Goal: Task Accomplishment & Management: Manage account settings

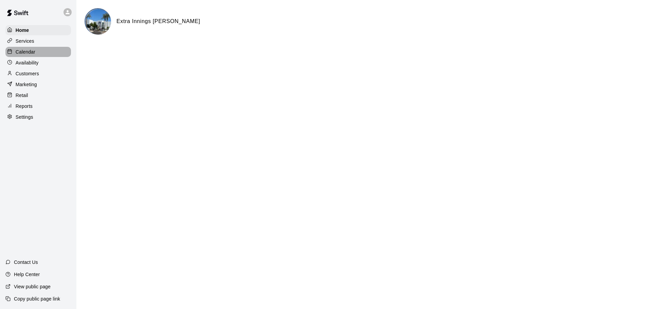
click at [31, 52] on p "Calendar" at bounding box center [26, 52] width 20 height 7
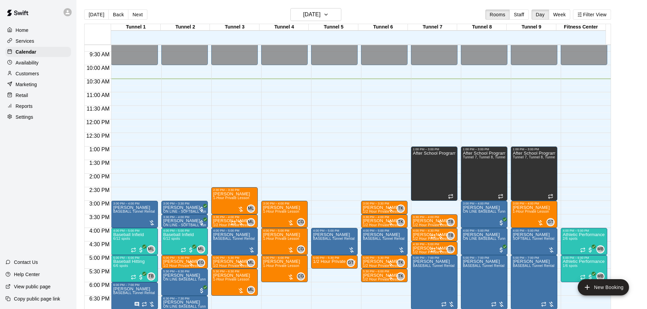
scroll to position [320, 0]
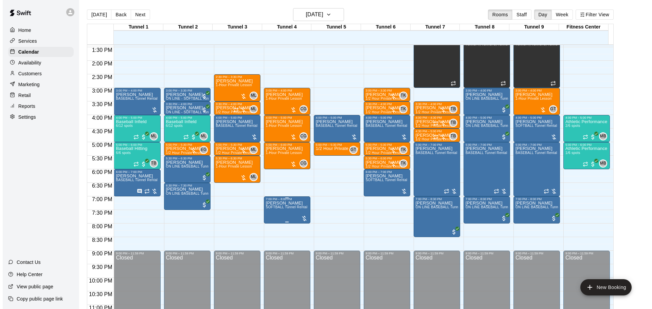
scroll to position [365, 0]
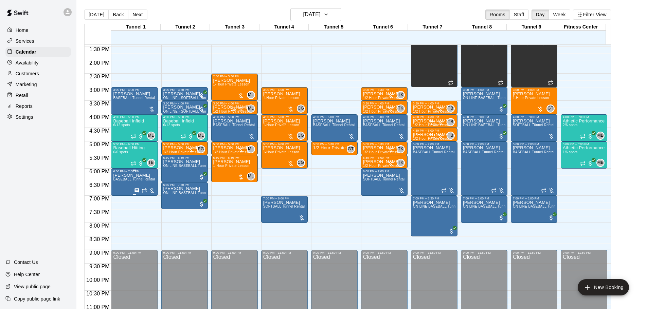
click at [119, 181] on span "BASEBALL Tunnel Rental" at bounding box center [134, 180] width 42 height 4
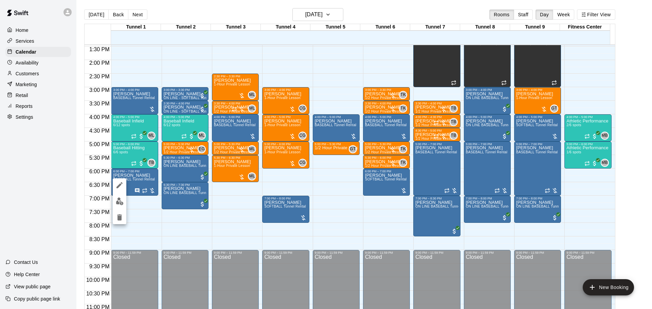
click at [583, 179] on div at bounding box center [326, 154] width 652 height 309
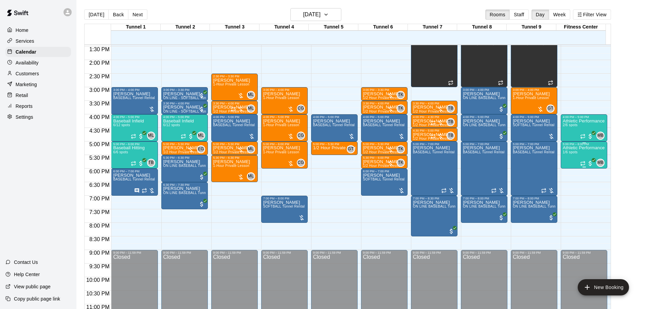
click at [570, 159] on div "Athletic Performance 1/6 spots" at bounding box center [584, 300] width 42 height 309
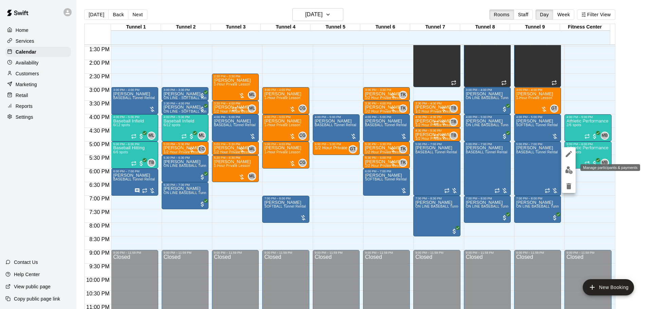
click at [567, 172] on img "edit" at bounding box center [569, 170] width 8 height 8
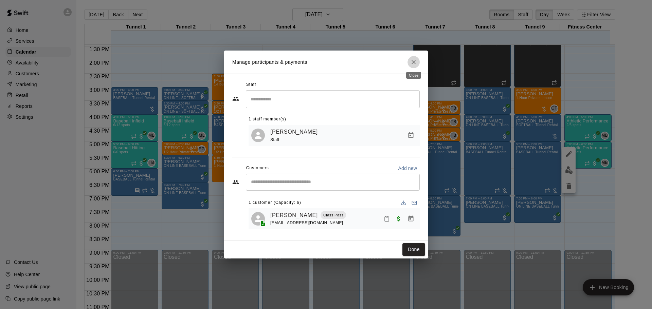
click at [413, 62] on icon "Close" at bounding box center [414, 62] width 4 height 4
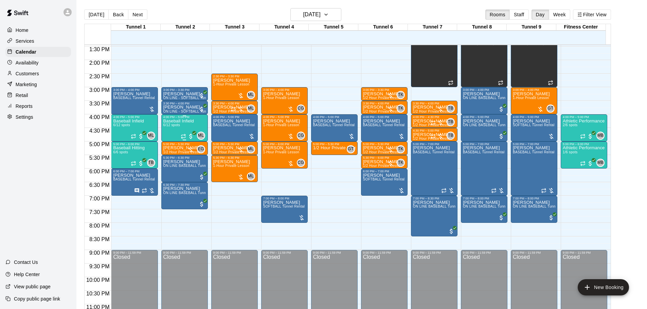
click at [183, 127] on div "Baseball Infield 6/12 spots" at bounding box center [178, 273] width 31 height 309
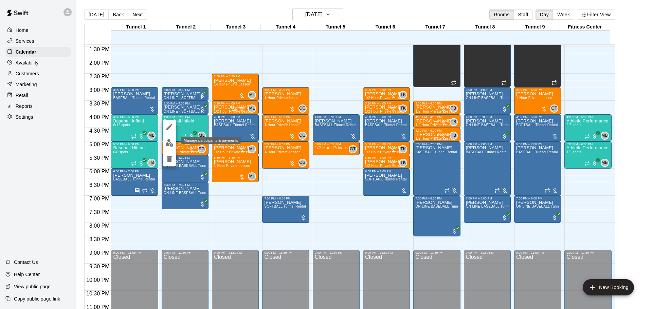
click at [171, 144] on img "edit" at bounding box center [170, 143] width 8 height 8
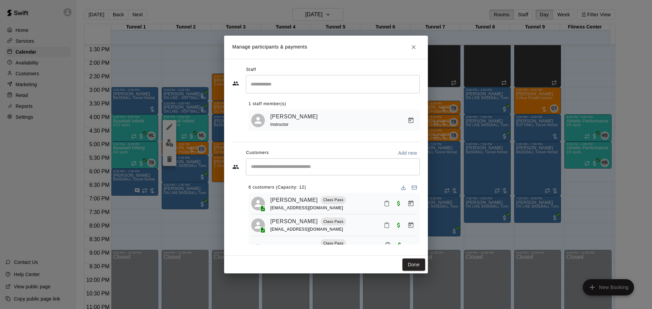
click at [419, 47] on button "Close" at bounding box center [413, 47] width 12 height 12
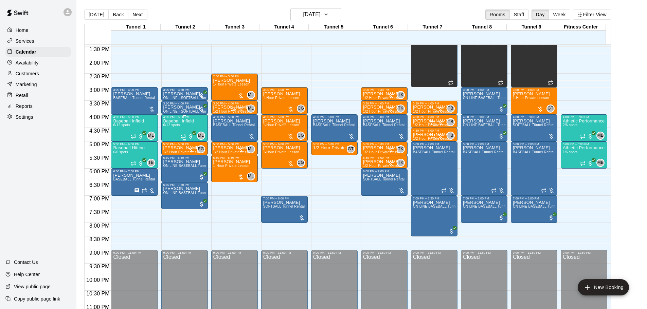
click at [174, 121] on p "Baseball Infield" at bounding box center [178, 121] width 31 height 0
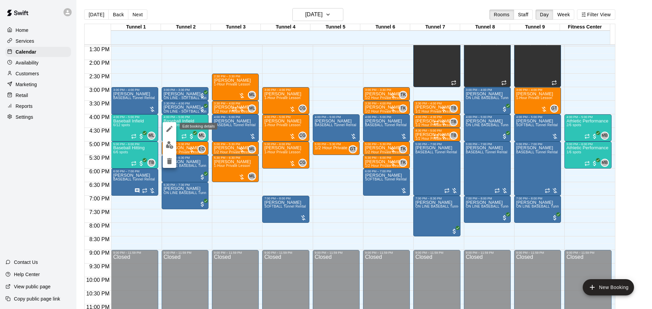
click at [164, 128] on button "edit" at bounding box center [170, 129] width 14 height 14
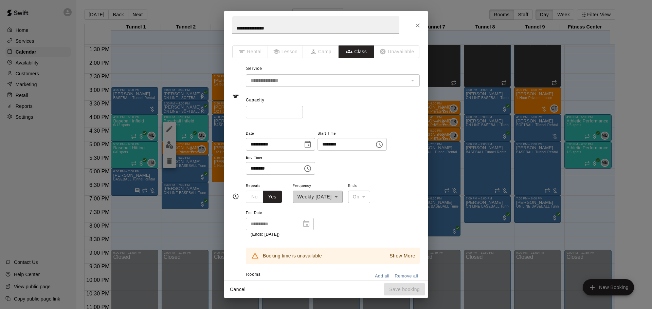
click at [271, 108] on input "**" at bounding box center [274, 112] width 57 height 13
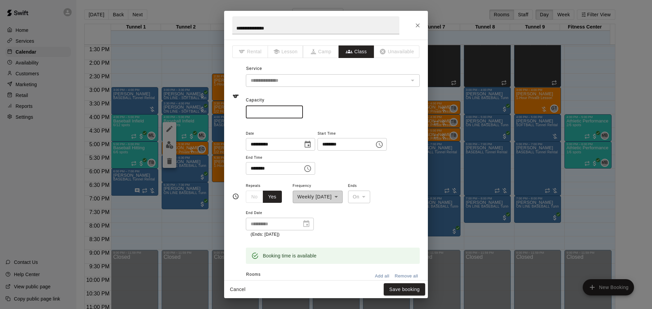
type input "*"
click at [400, 283] on div "Cancel Save booking" at bounding box center [326, 290] width 204 height 18
click at [400, 287] on button "Save booking" at bounding box center [404, 290] width 41 height 13
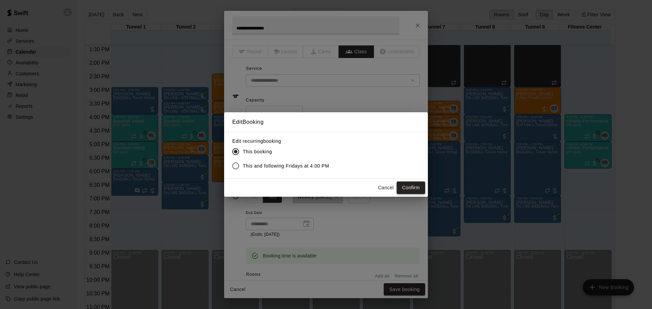
click at [407, 190] on button "Confirm" at bounding box center [411, 188] width 29 height 13
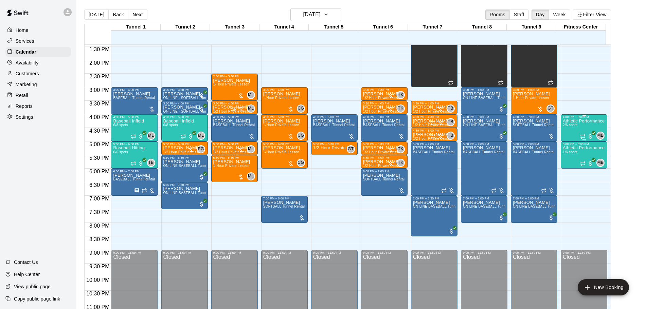
click at [572, 121] on p "Athletic Performance" at bounding box center [584, 121] width 42 height 0
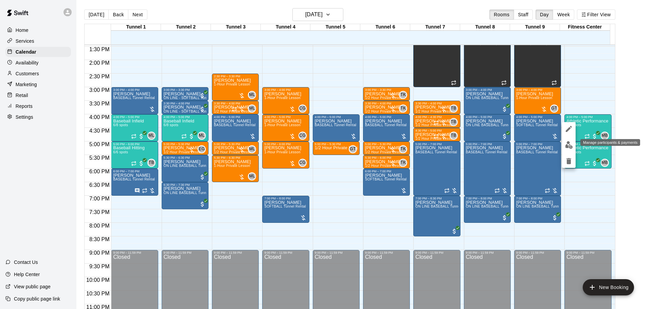
click at [568, 149] on img "edit" at bounding box center [569, 145] width 8 height 8
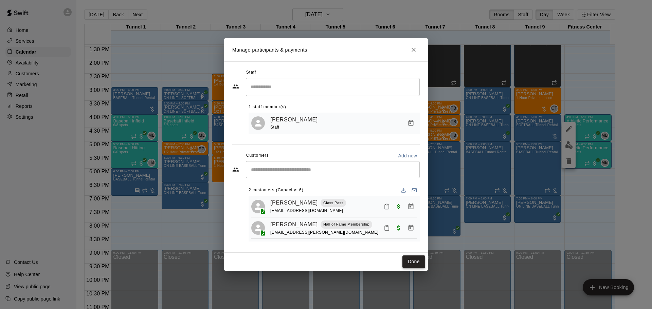
click at [416, 261] on button "Done" at bounding box center [413, 262] width 23 height 13
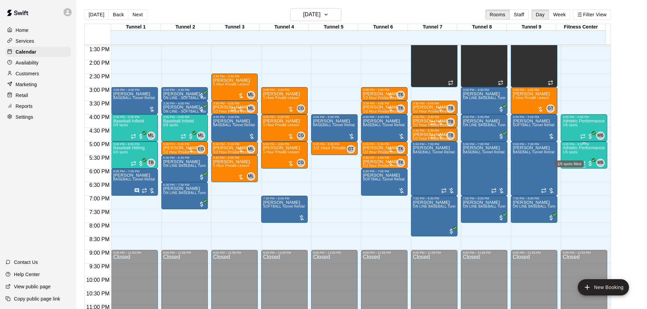
click at [573, 157] on div "1/6 spots filled" at bounding box center [569, 162] width 31 height 12
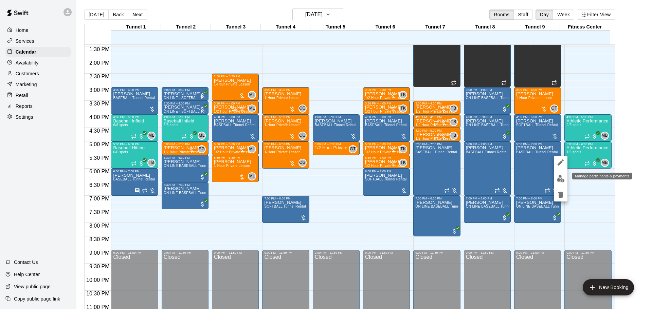
click at [558, 182] on img "edit" at bounding box center [561, 179] width 8 height 8
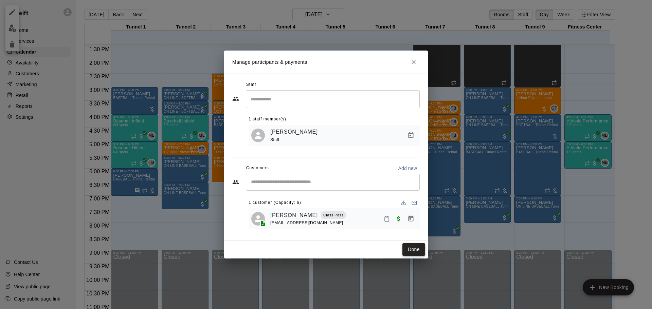
click at [417, 250] on button "Done" at bounding box center [413, 249] width 23 height 13
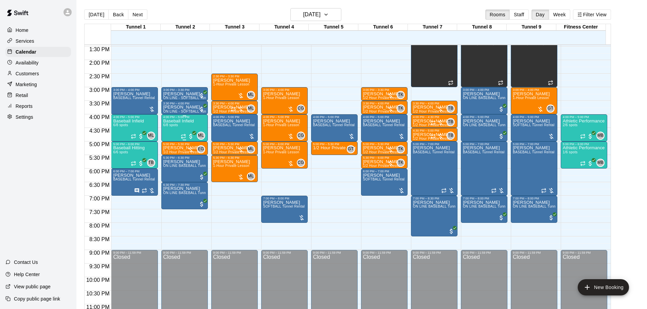
click at [176, 121] on p "Baseball Infield" at bounding box center [178, 121] width 31 height 0
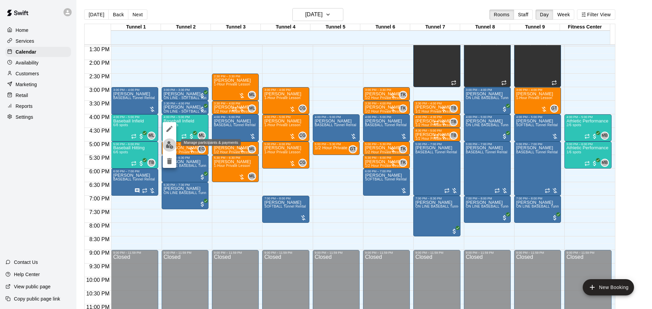
click at [172, 143] on img "edit" at bounding box center [170, 145] width 8 height 8
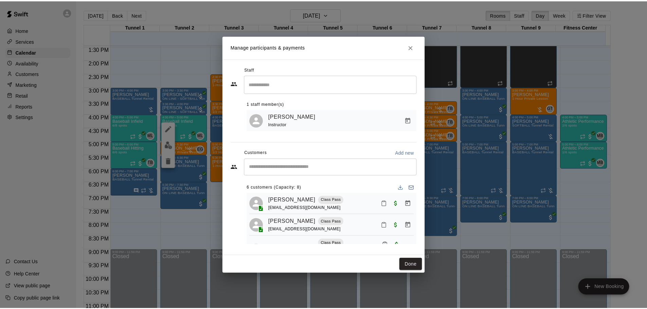
scroll to position [104, 0]
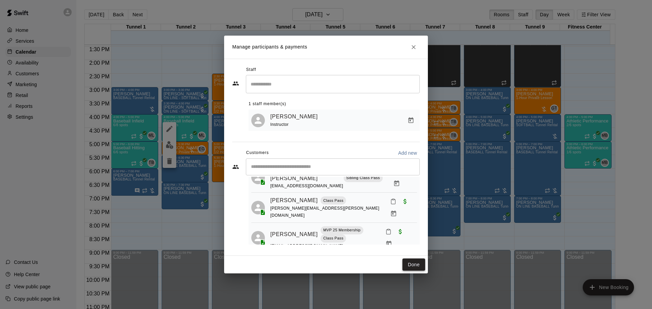
click at [420, 262] on button "Done" at bounding box center [413, 265] width 23 height 13
